Goal: Complete application form

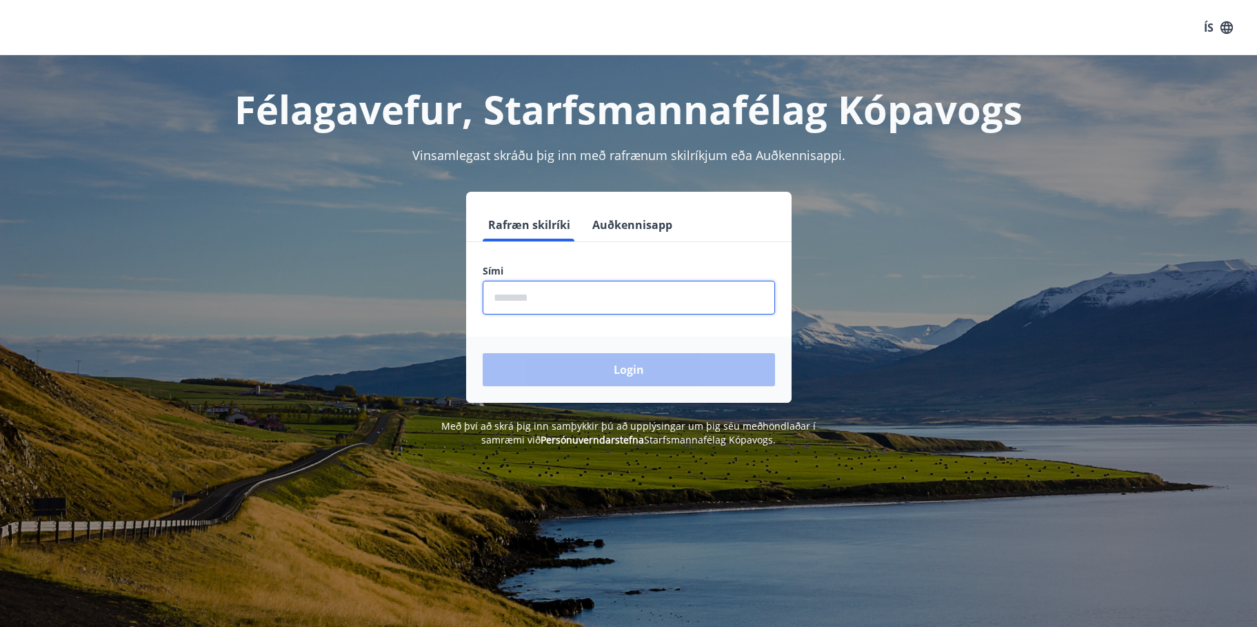
click at [588, 293] on input "phone" at bounding box center [629, 298] width 292 height 34
type input "********"
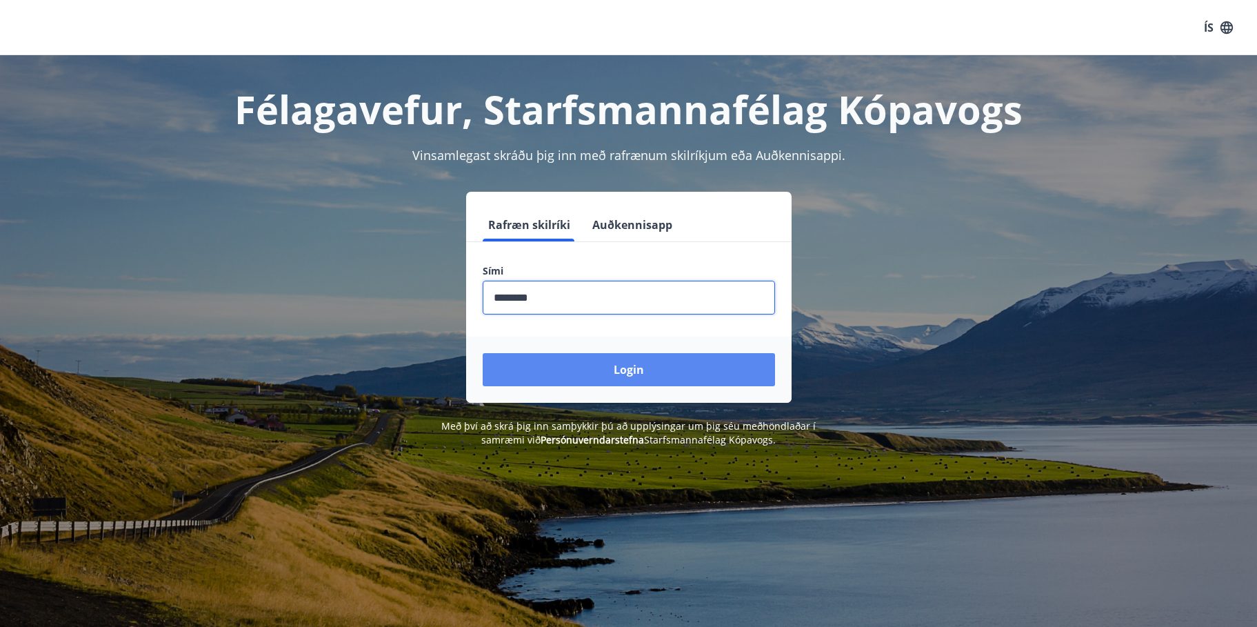
click at [740, 371] on button "Login" at bounding box center [629, 369] width 292 height 33
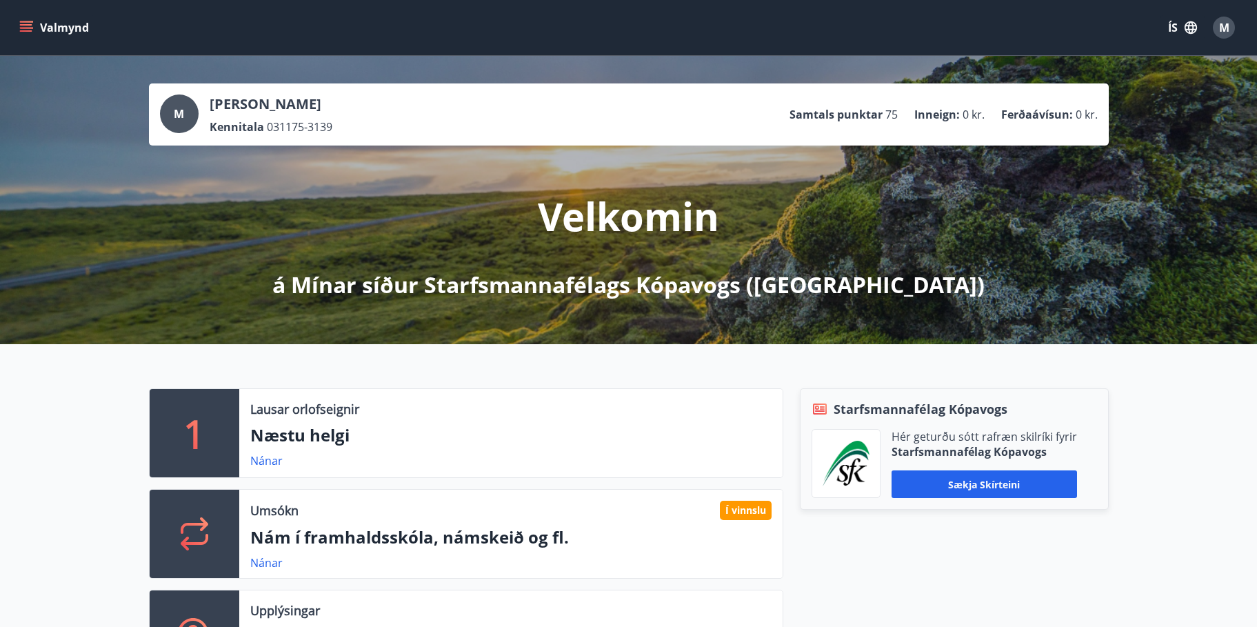
click at [28, 22] on icon "menu" at bounding box center [27, 21] width 15 height 1
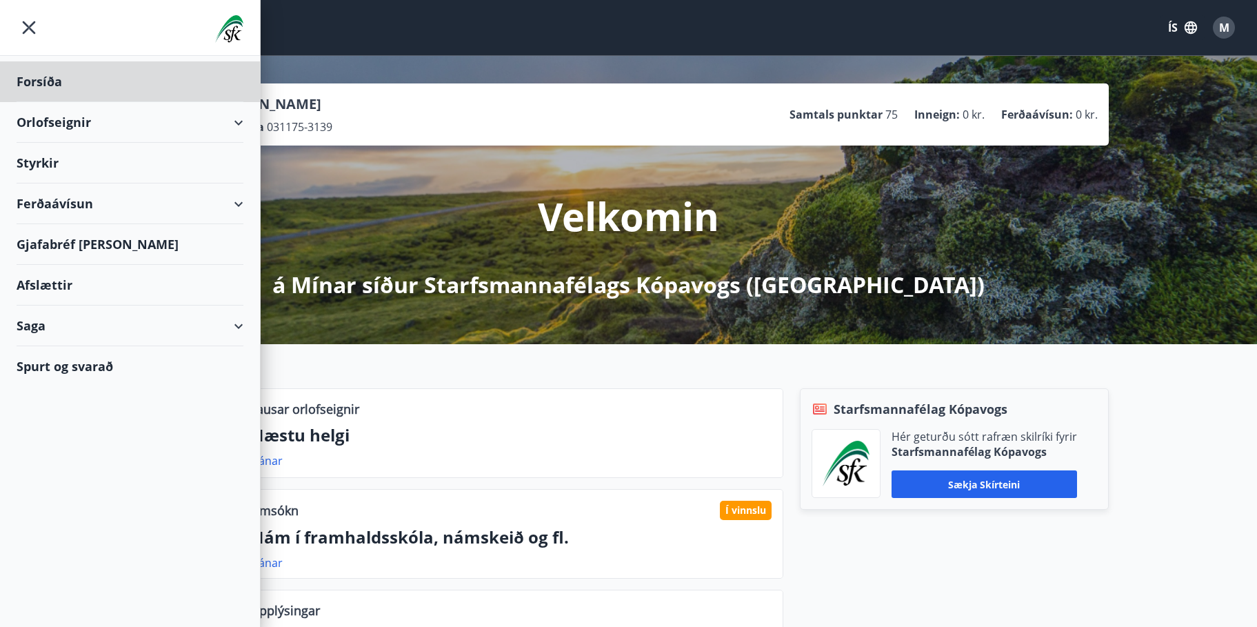
click at [52, 102] on div "Styrkir" at bounding box center [130, 81] width 227 height 41
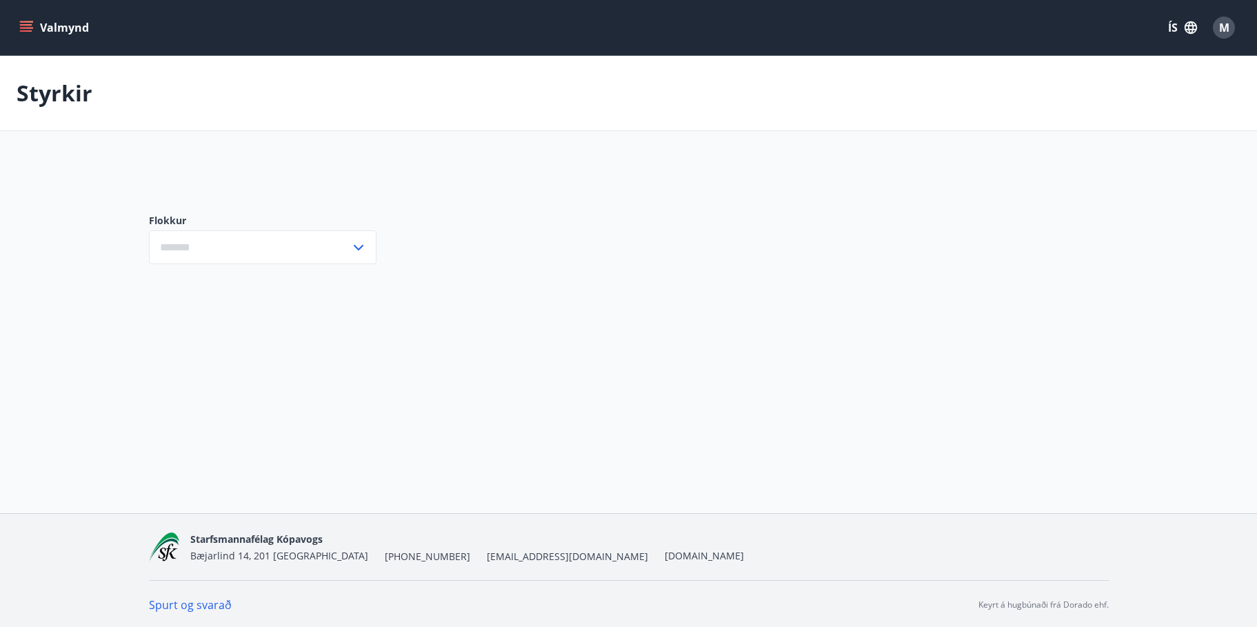
type input "***"
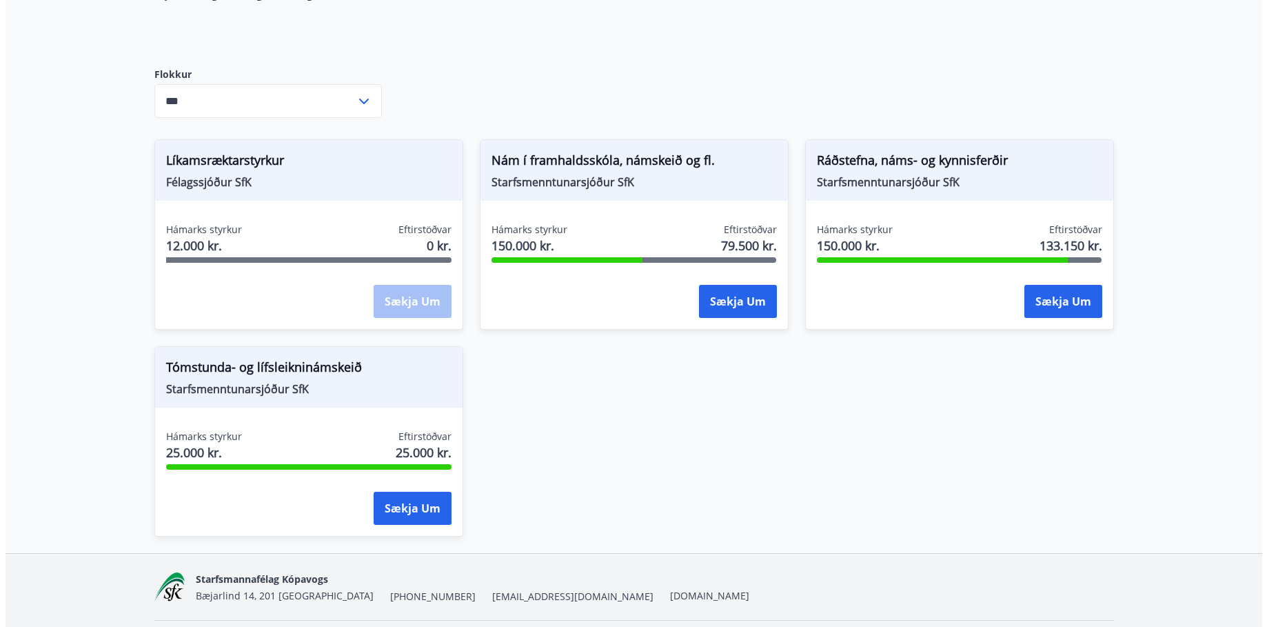
scroll to position [207, 0]
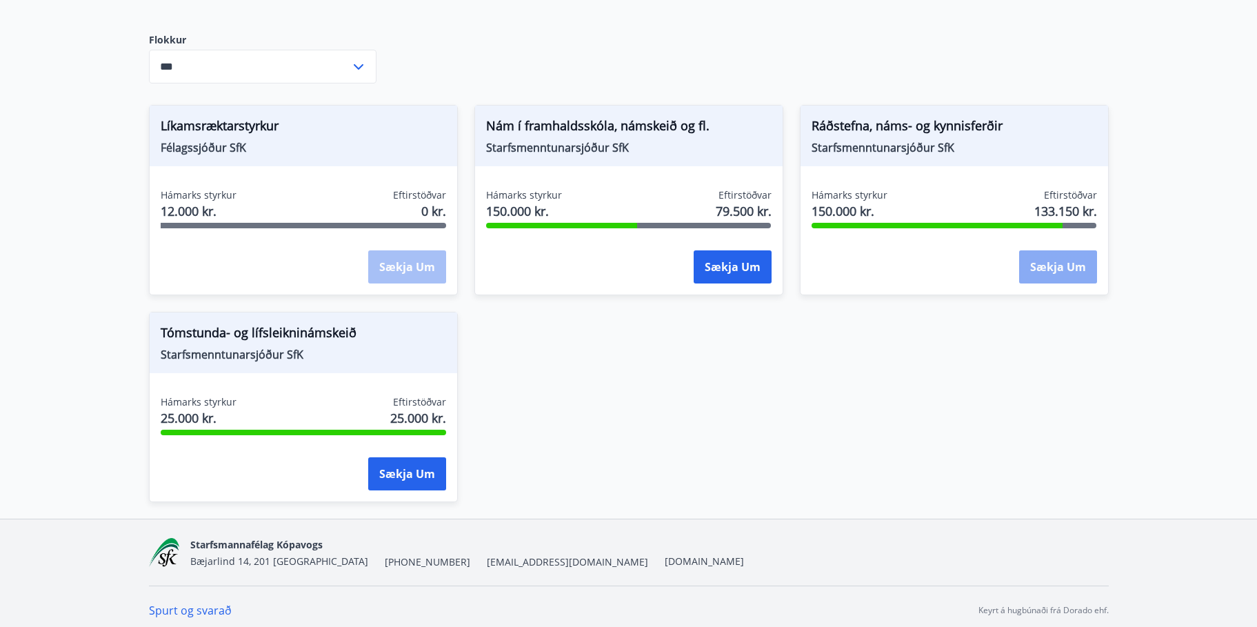
click at [1054, 272] on button "Sækja um" at bounding box center [1058, 266] width 78 height 33
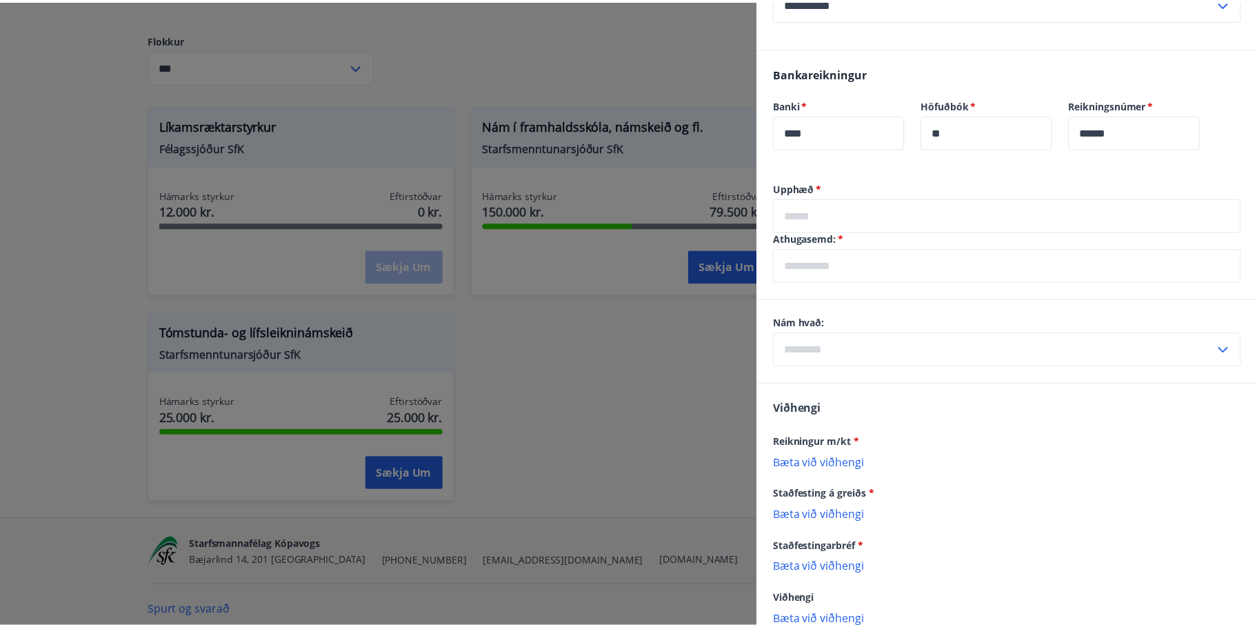
scroll to position [879, 0]
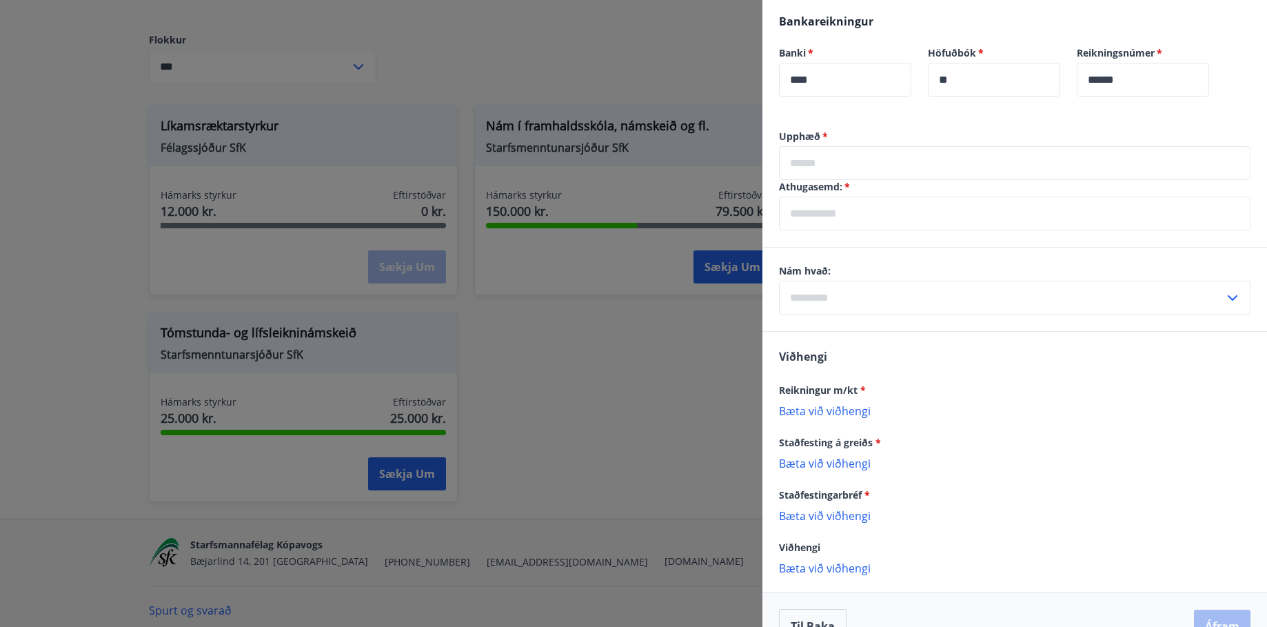
click at [590, 452] on div at bounding box center [633, 313] width 1267 height 627
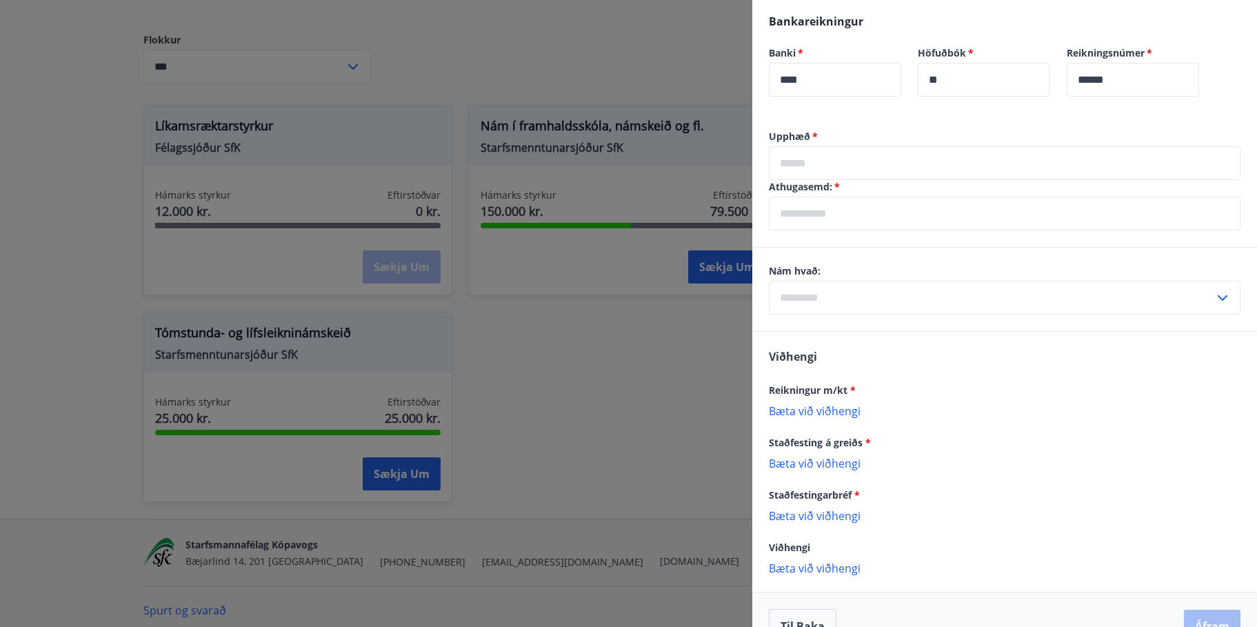
scroll to position [0, 0]
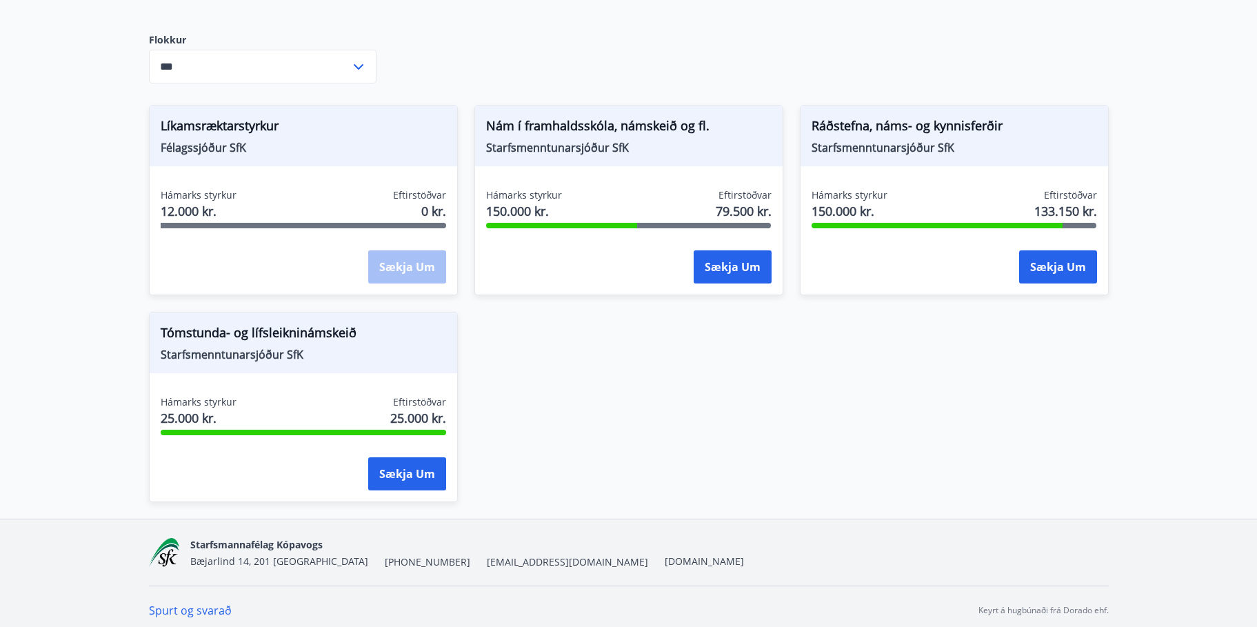
click at [1064, 218] on span "133.150 kr." at bounding box center [1065, 211] width 63 height 18
drag, startPoint x: 1031, startPoint y: 212, endPoint x: 1094, endPoint y: 210, distance: 62.8
click at [1094, 210] on div "Hámarks styrkur 150.000 kr. Eftirstöðvar 133.150 kr." at bounding box center [953, 205] width 285 height 34
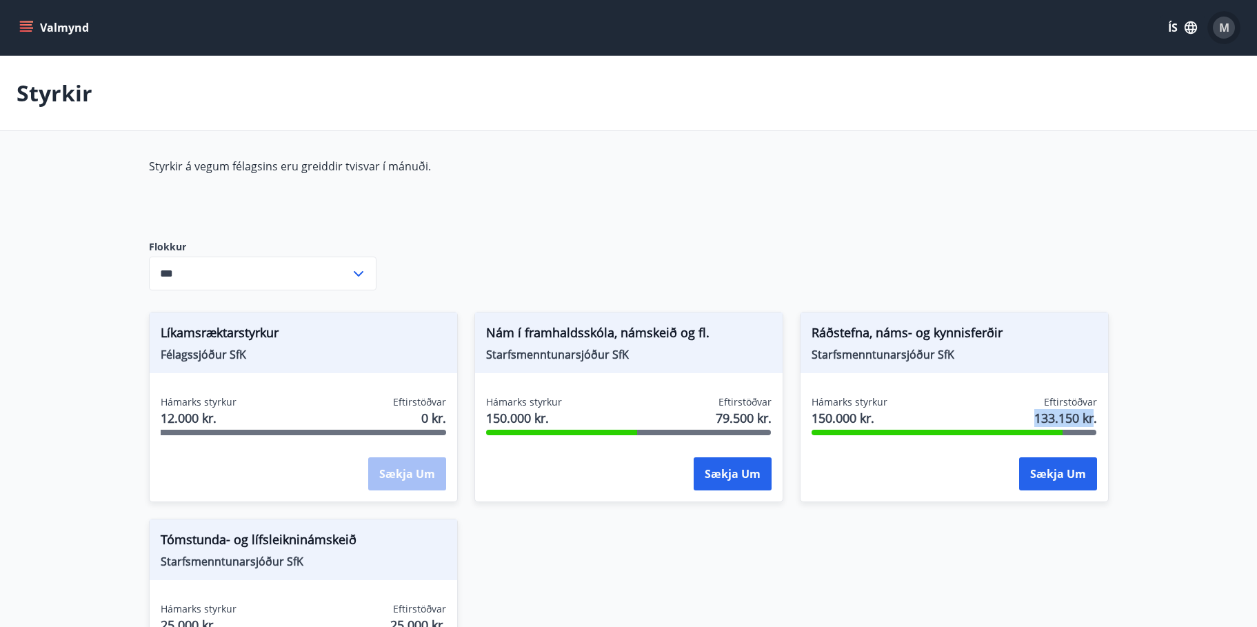
click at [1217, 30] on div "M" at bounding box center [1223, 28] width 22 height 22
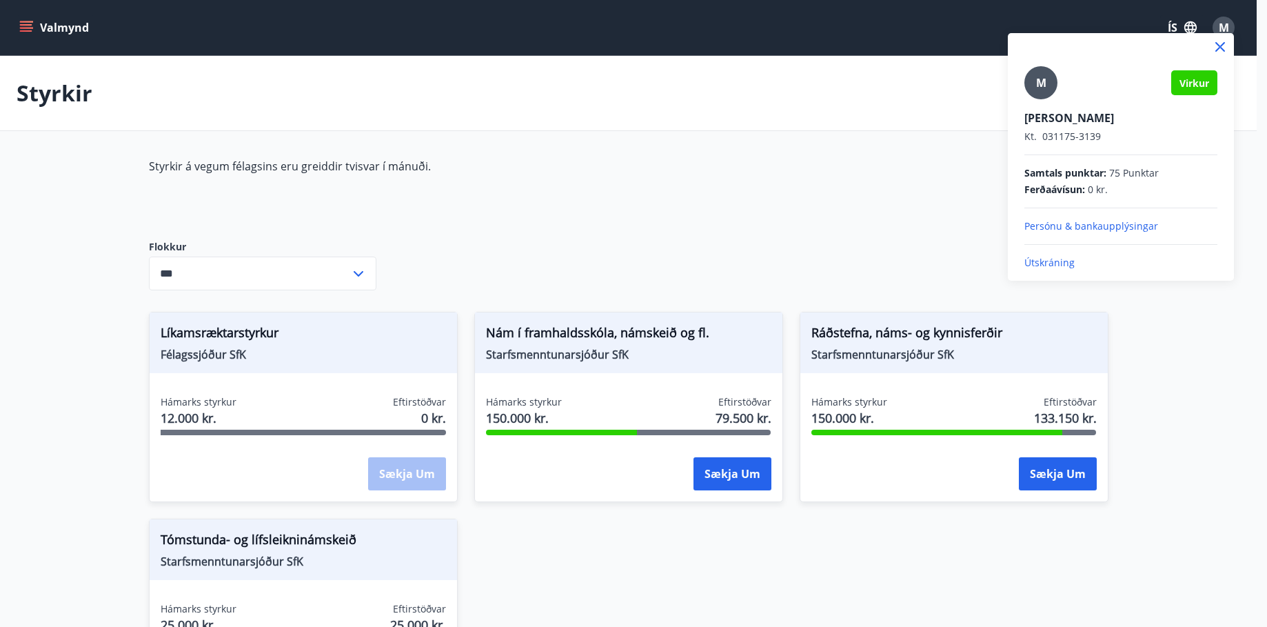
click at [1084, 227] on p "Persónu & bankaupplýsingar" at bounding box center [1120, 226] width 193 height 14
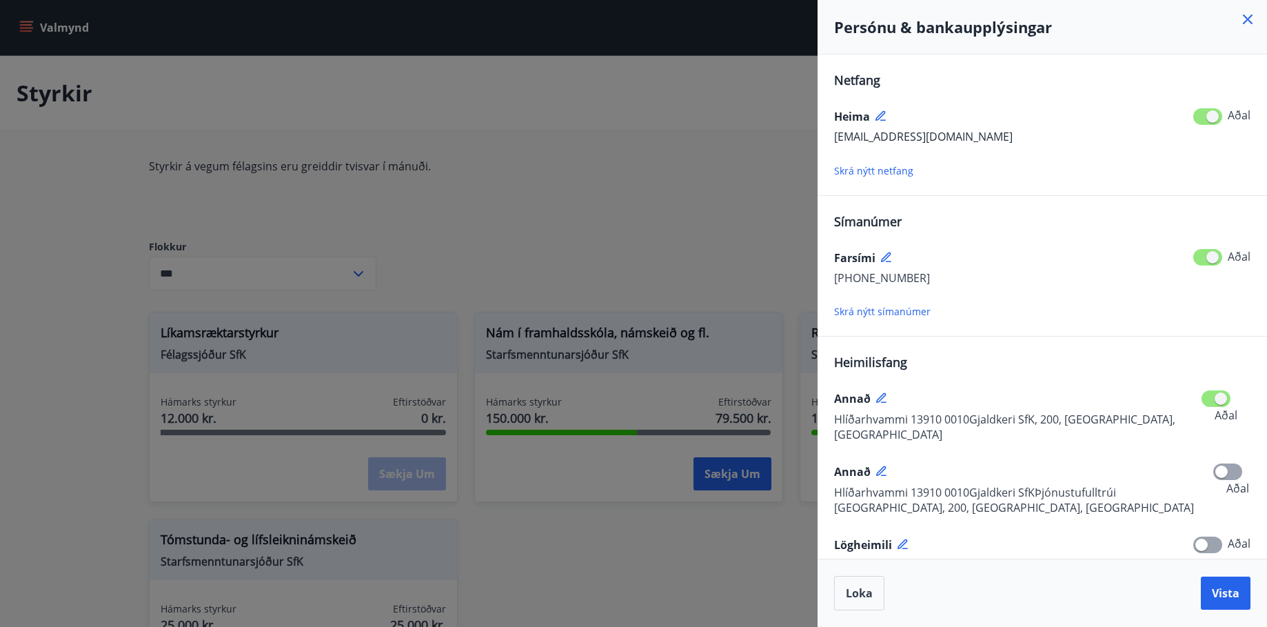
drag, startPoint x: 1226, startPoint y: 601, endPoint x: 1233, endPoint y: 604, distance: 7.4
click at [1226, 601] on button "Vista" at bounding box center [1226, 592] width 50 height 33
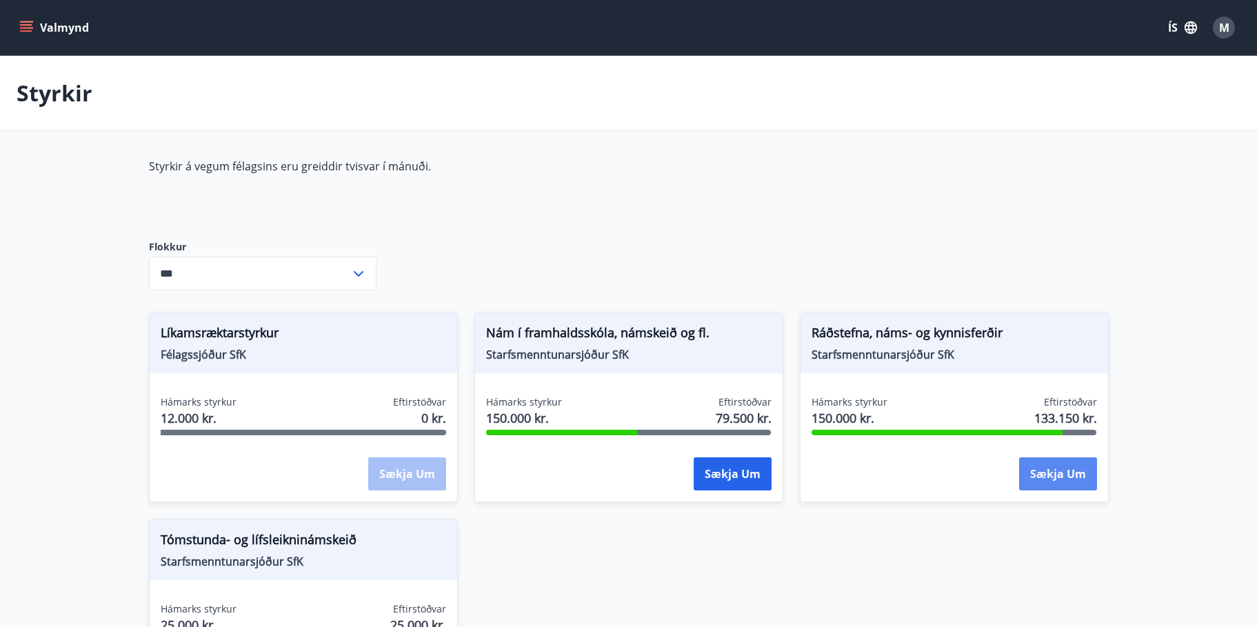
click at [1060, 467] on button "Sækja um" at bounding box center [1058, 473] width 78 height 33
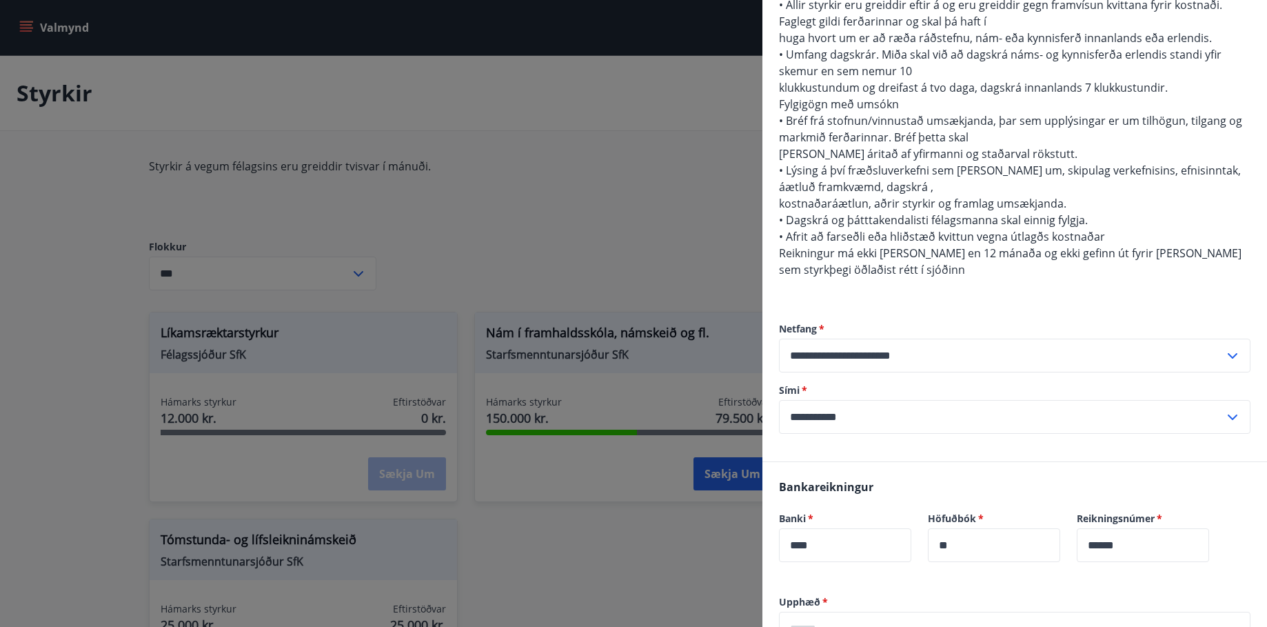
scroll to position [758, 0]
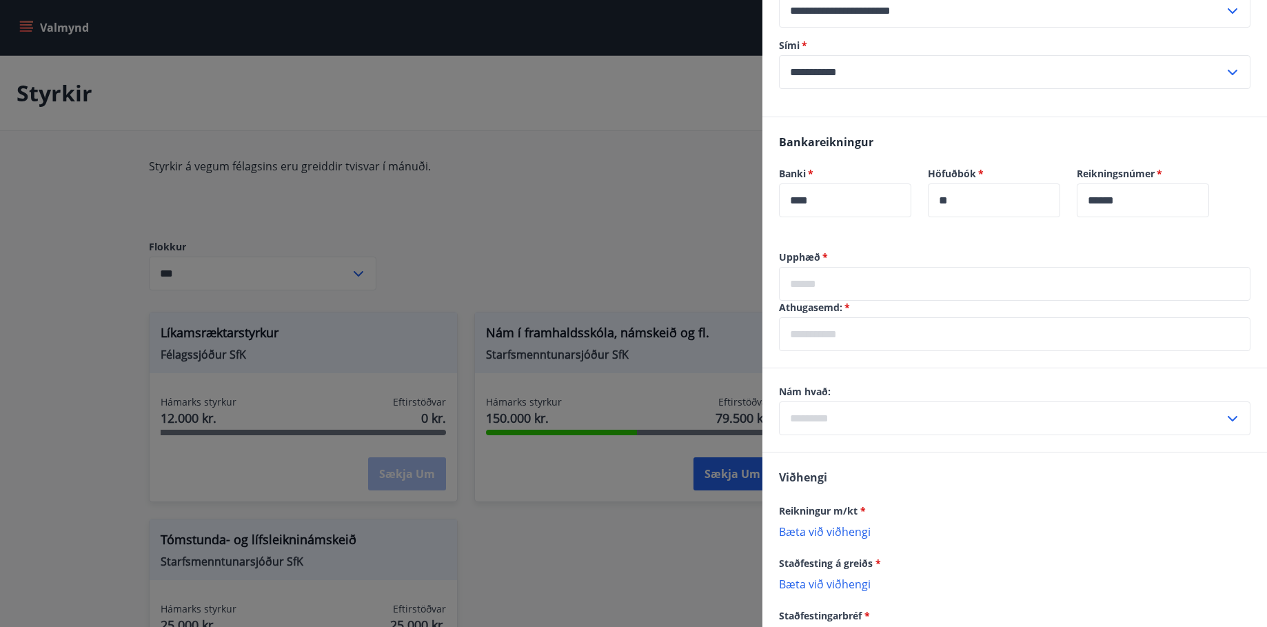
click at [803, 267] on input "text" at bounding box center [1014, 284] width 471 height 34
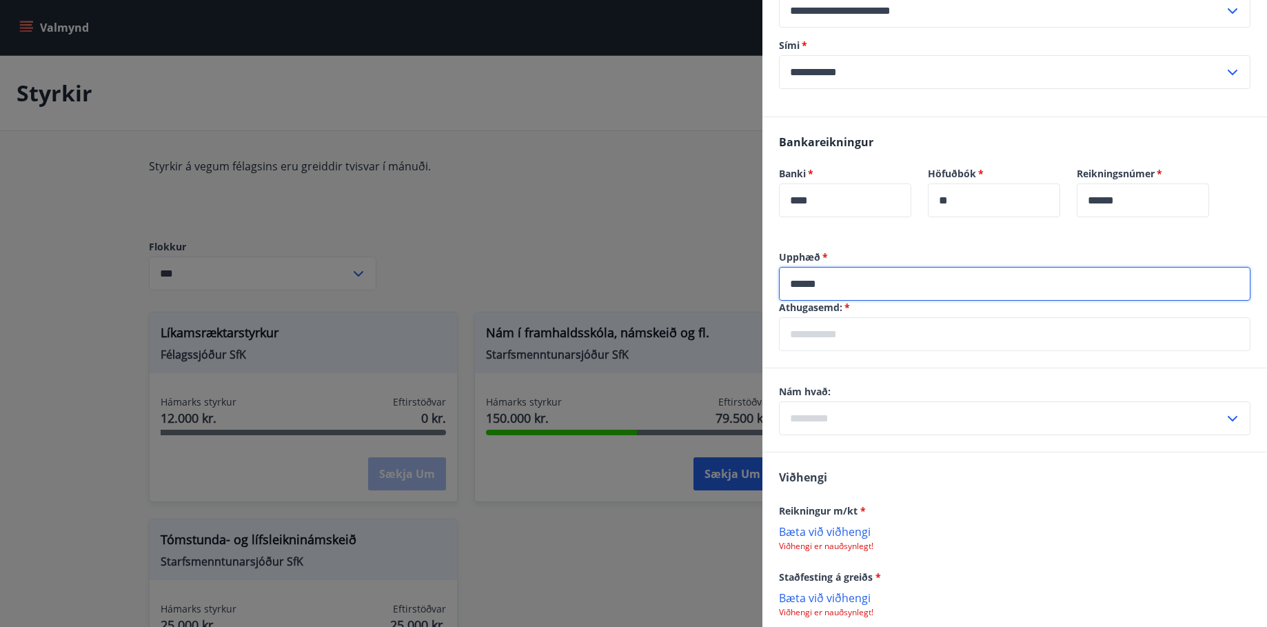
type input "******"
drag, startPoint x: 812, startPoint y: 304, endPoint x: 857, endPoint y: 303, distance: 45.5
click at [813, 317] on input "text" at bounding box center [1014, 334] width 471 height 34
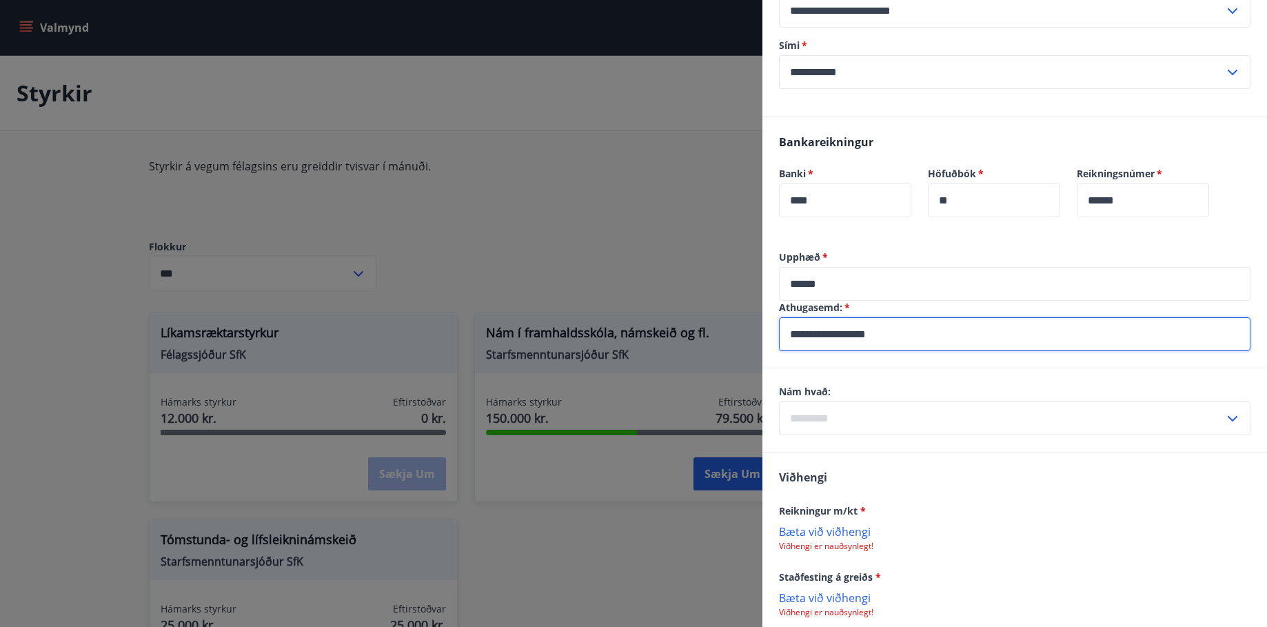
drag, startPoint x: 829, startPoint y: 303, endPoint x: 653, endPoint y: 312, distance: 176.0
click at [653, 312] on div "Ráðstefna, náms- og kynnisferðir Dagsetning [DATE] Heildarstyrkur 150.000 kr. E…" at bounding box center [633, 313] width 1267 height 627
type input "**********"
click at [1224, 410] on icon at bounding box center [1232, 418] width 17 height 17
click at [809, 460] on li "Erlendis" at bounding box center [1015, 472] width 470 height 25
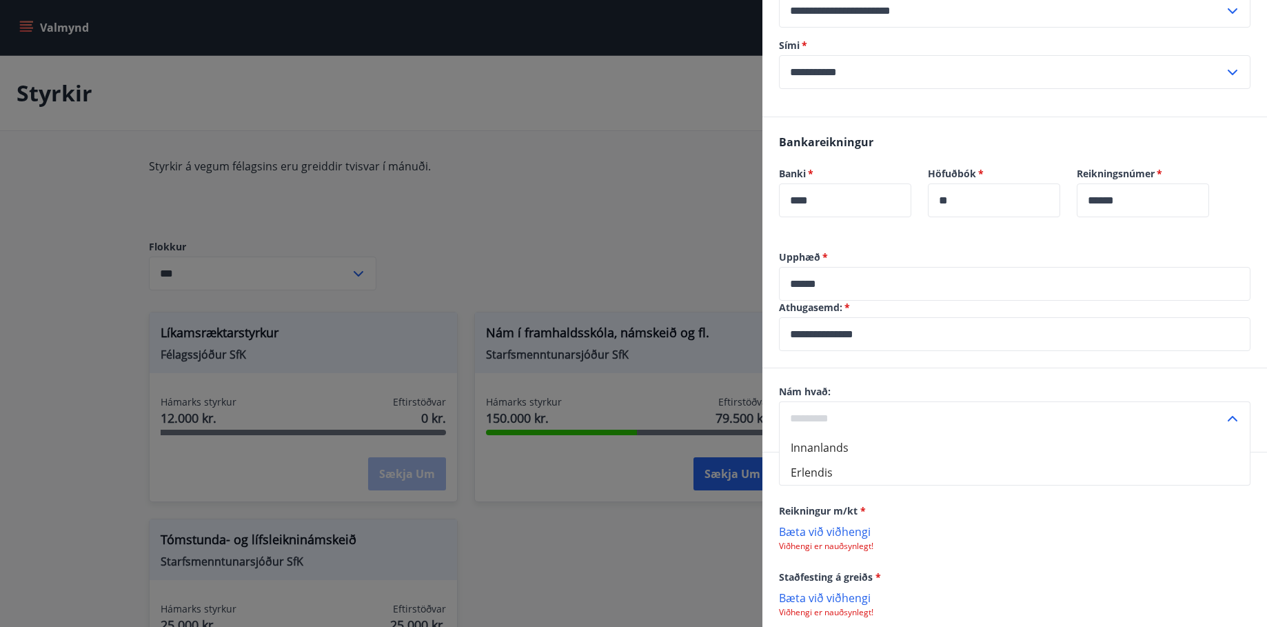
type input "********"
click at [830, 524] on p "Bæta við viðhengi" at bounding box center [1014, 531] width 471 height 14
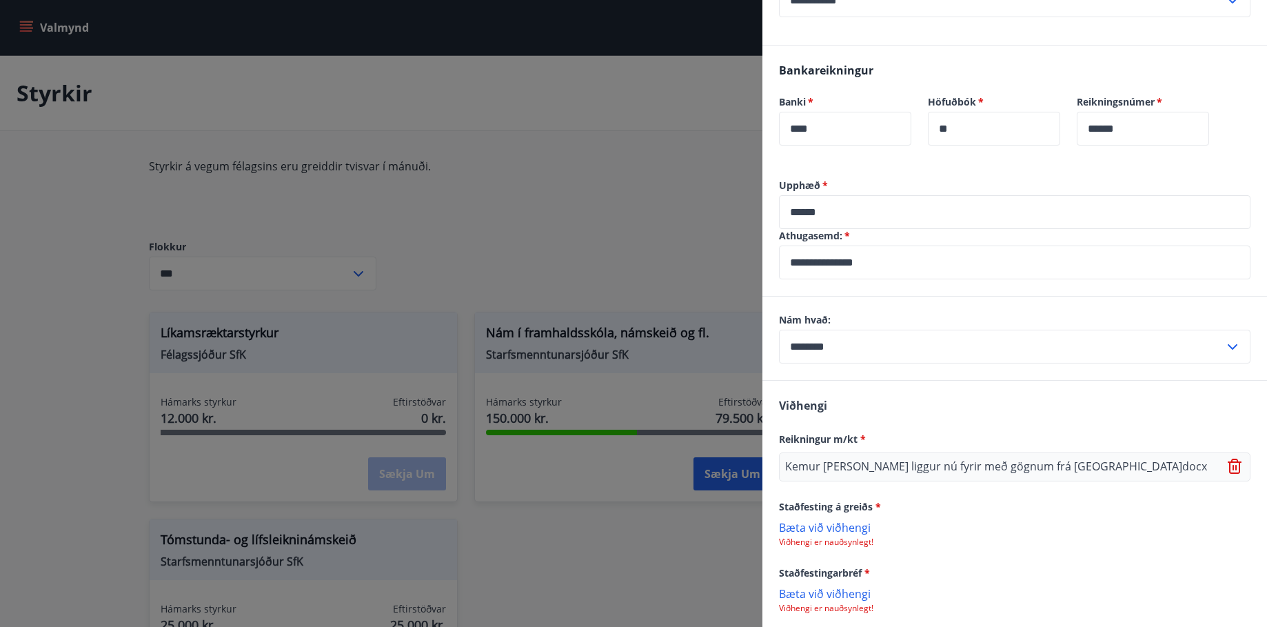
scroll to position [922, 0]
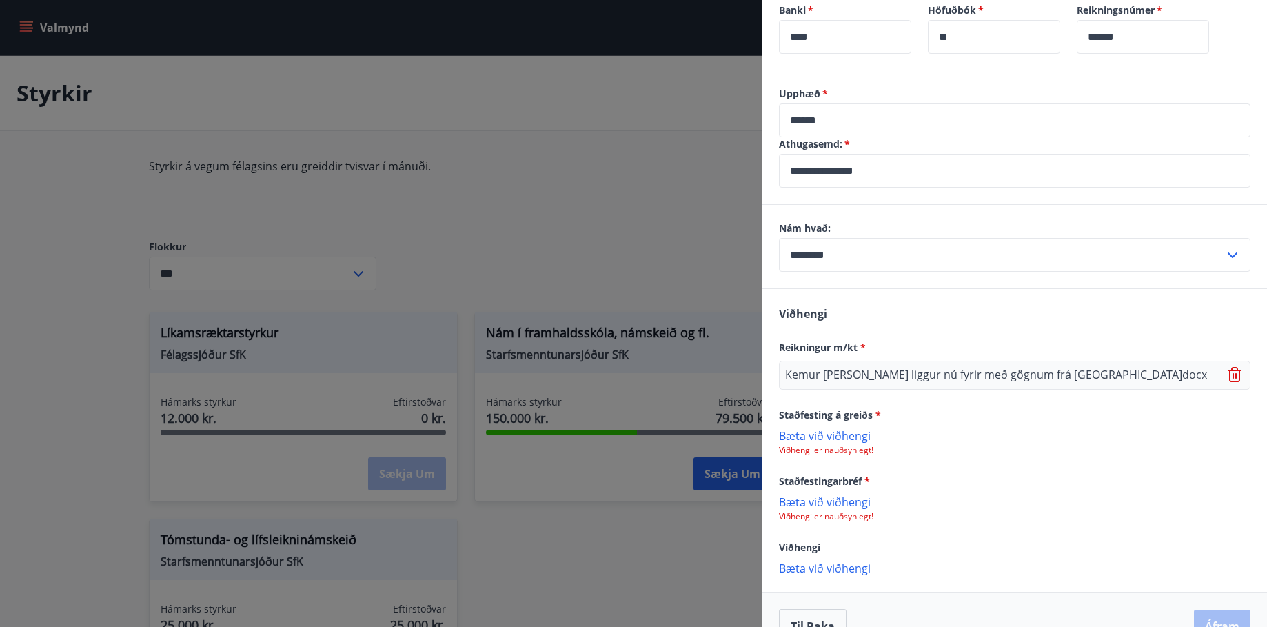
click at [829, 428] on p "Bæta við viðhengi" at bounding box center [1014, 435] width 471 height 14
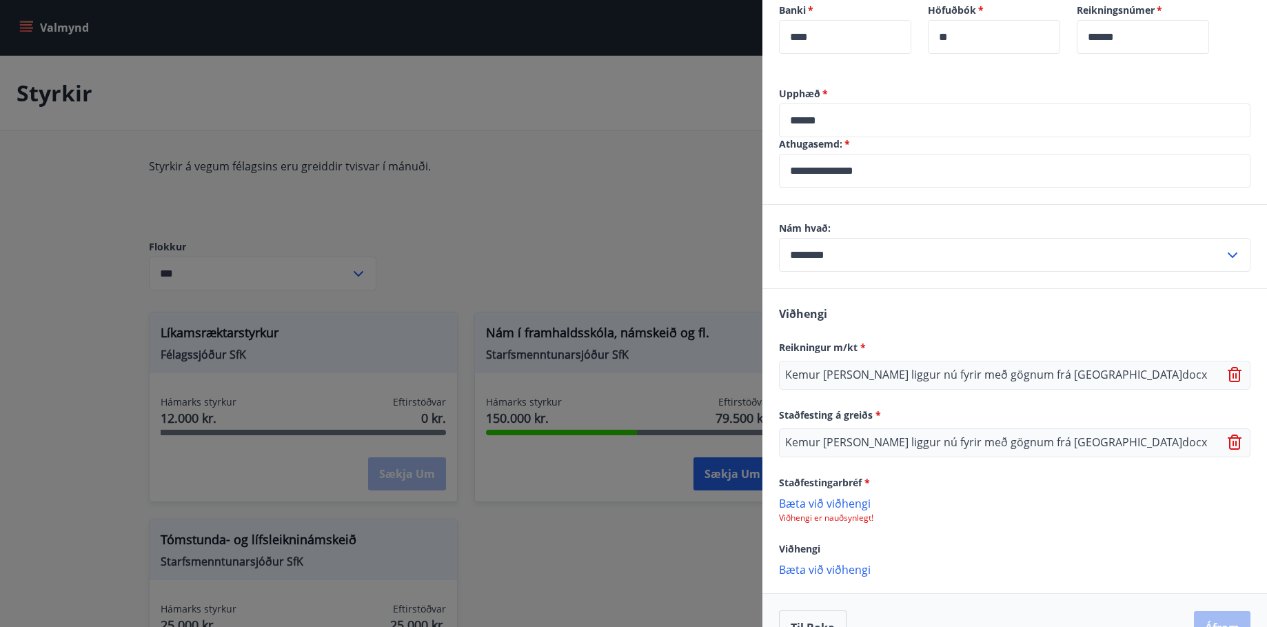
scroll to position [923, 0]
click at [810, 494] on p "Bæta við viðhengi" at bounding box center [1014, 501] width 471 height 14
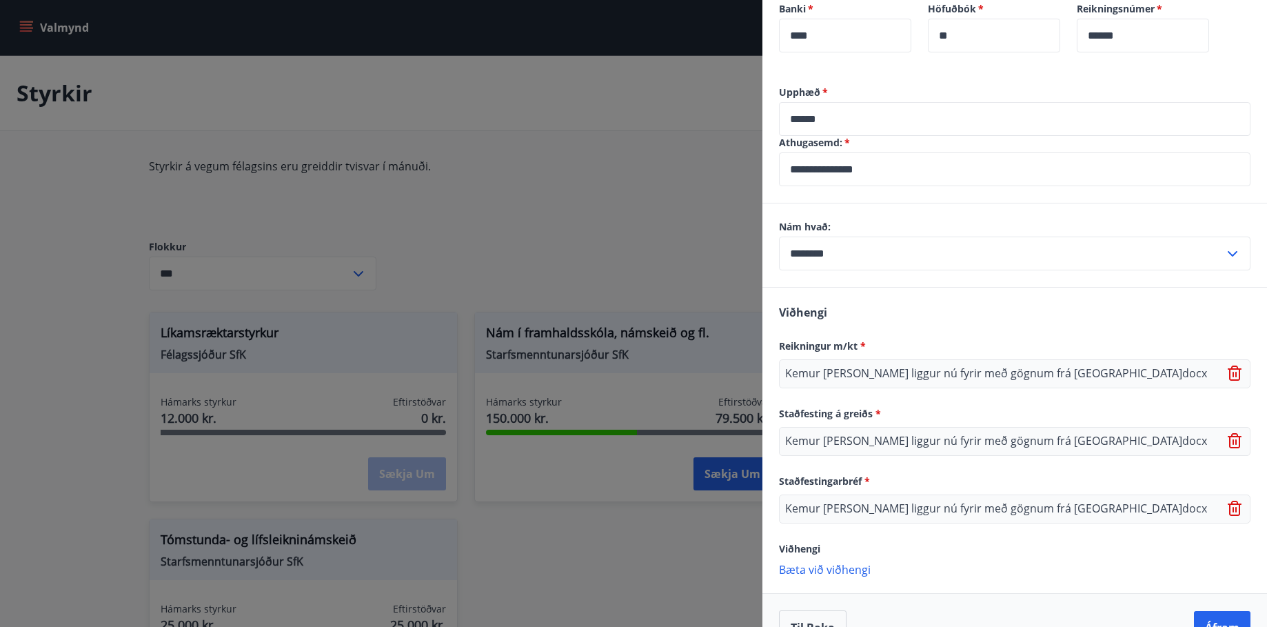
scroll to position [924, 0]
click at [1213, 609] on button "Áfram" at bounding box center [1222, 625] width 57 height 33
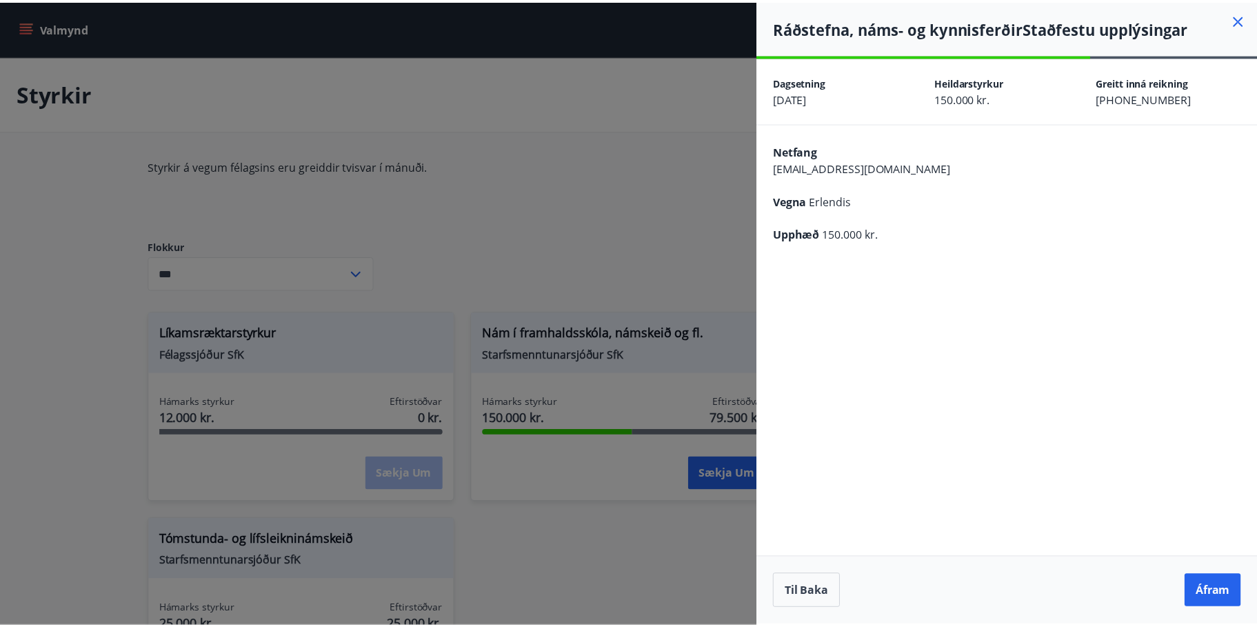
scroll to position [0, 0]
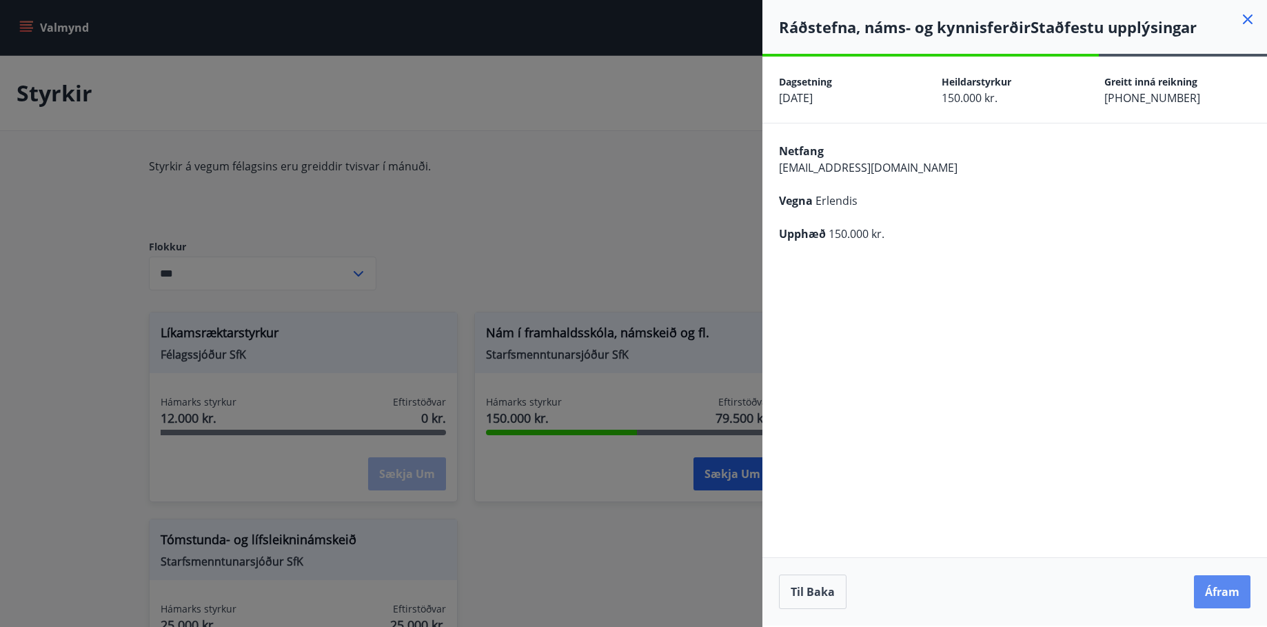
click at [1233, 595] on button "Áfram" at bounding box center [1222, 591] width 57 height 33
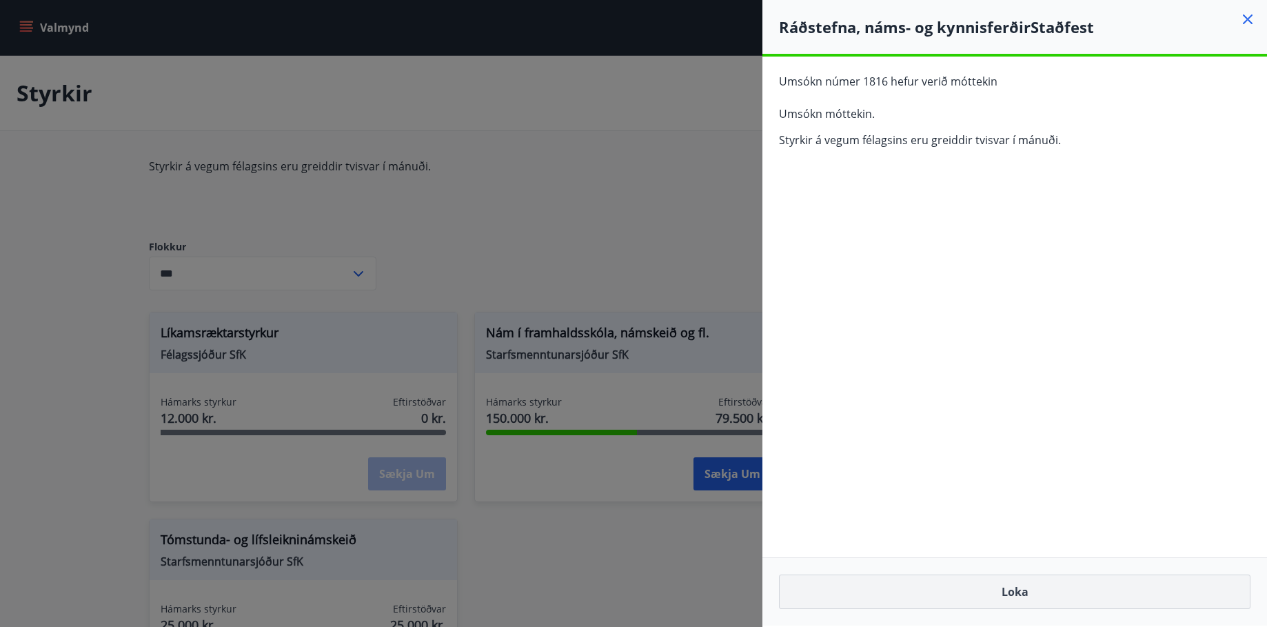
click at [992, 600] on button "Loka" at bounding box center [1014, 591] width 471 height 34
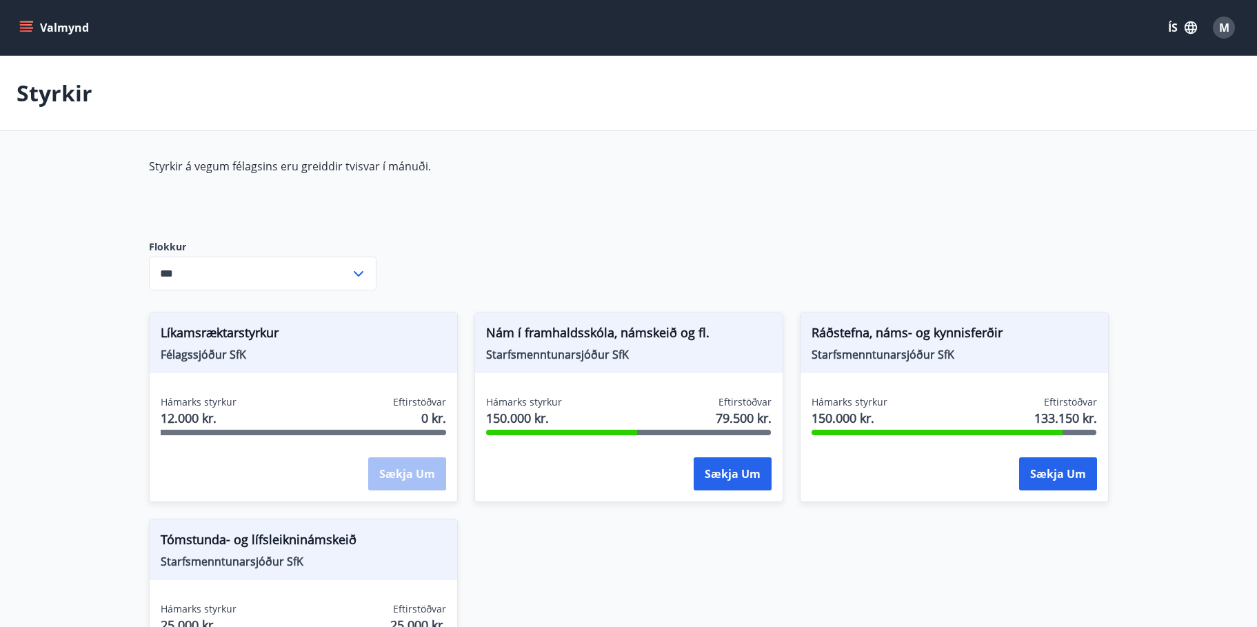
scroll to position [214, 0]
